Goal: Entertainment & Leisure: Consume media (video, audio)

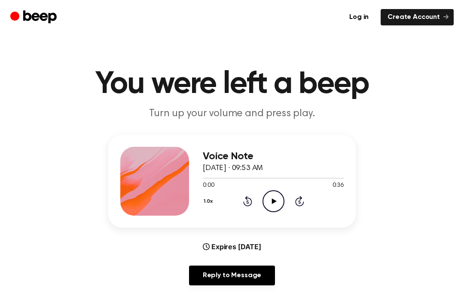
click at [279, 198] on icon "Play Audio" at bounding box center [274, 201] width 22 height 22
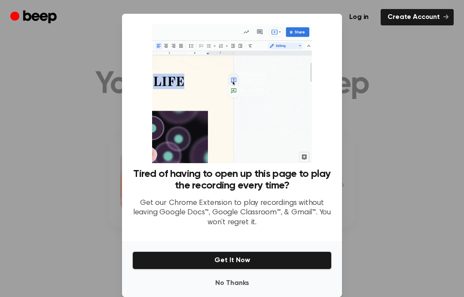
click at [369, 75] on div at bounding box center [232, 148] width 464 height 297
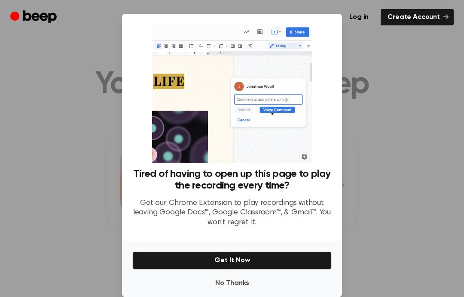
click at [396, 145] on div at bounding box center [232, 148] width 464 height 297
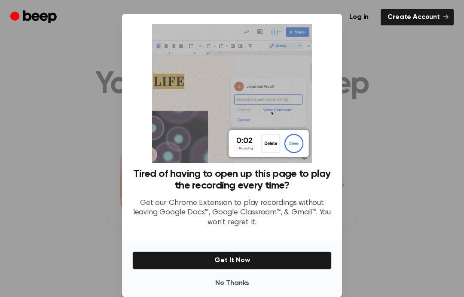
click at [373, 143] on div at bounding box center [232, 148] width 464 height 297
click at [21, 39] on div at bounding box center [232, 148] width 464 height 297
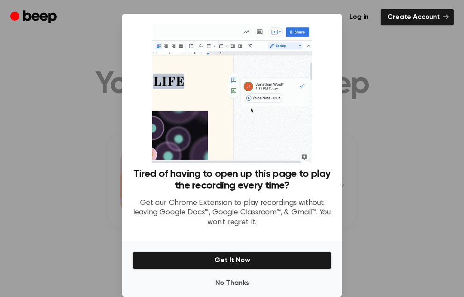
click at [15, 19] on circle "Beep" at bounding box center [14, 15] width 9 height 9
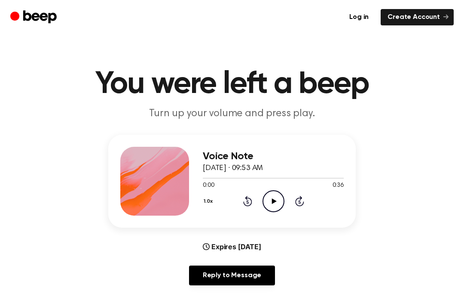
click at [274, 198] on icon "Play Audio" at bounding box center [274, 201] width 22 height 22
click at [246, 200] on icon "Rewind 5 seconds" at bounding box center [247, 200] width 9 height 11
click at [301, 198] on icon at bounding box center [299, 201] width 9 height 10
click at [276, 200] on icon "Pause Audio" at bounding box center [274, 201] width 22 height 22
click at [270, 200] on icon "Play Audio" at bounding box center [274, 201] width 22 height 22
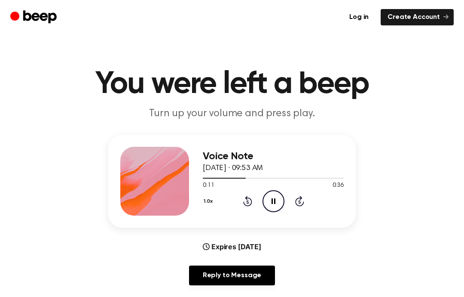
click at [348, 122] on main "You were left a beep Turn up your volume and press play. Voice Note [DATE] · 09…" at bounding box center [232, 277] width 464 height 554
click at [282, 206] on icon "Pause Audio" at bounding box center [274, 201] width 22 height 22
click at [297, 199] on icon at bounding box center [299, 201] width 9 height 10
click at [248, 201] on icon "Rewind 5 seconds" at bounding box center [247, 200] width 9 height 11
click at [262, 201] on div "1.0x Rewind 5 seconds Play Audio Skip 5 seconds" at bounding box center [273, 201] width 141 height 22
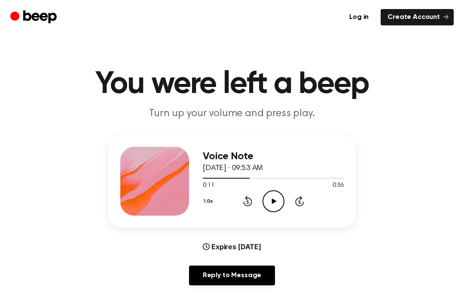
click at [251, 201] on icon "Rewind 5 seconds" at bounding box center [247, 200] width 9 height 11
click at [244, 202] on icon at bounding box center [247, 201] width 9 height 10
click at [252, 203] on icon at bounding box center [247, 201] width 9 height 10
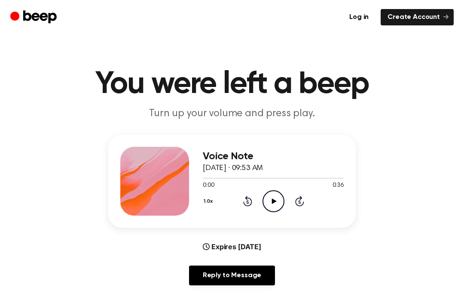
click at [274, 202] on icon at bounding box center [274, 201] width 5 height 6
click at [272, 200] on icon at bounding box center [274, 201] width 4 height 6
click at [270, 192] on icon "Play Audio" at bounding box center [274, 201] width 22 height 22
click at [273, 200] on icon "Pause Audio" at bounding box center [274, 201] width 22 height 22
click at [272, 196] on icon "Play Audio" at bounding box center [274, 201] width 22 height 22
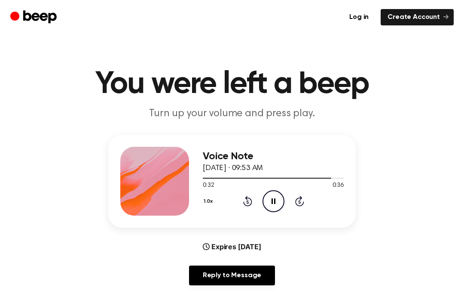
click at [245, 205] on icon "Rewind 5 seconds" at bounding box center [247, 200] width 9 height 11
click at [246, 206] on icon "Rewind 5 seconds" at bounding box center [247, 200] width 9 height 11
click at [246, 203] on icon "Rewind 5 seconds" at bounding box center [247, 200] width 9 height 11
click at [280, 205] on icon "Pause Audio" at bounding box center [274, 201] width 22 height 22
click at [246, 205] on icon at bounding box center [247, 201] width 9 height 10
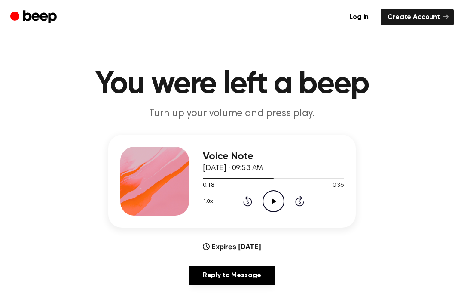
click at [248, 206] on icon at bounding box center [247, 201] width 9 height 10
click at [248, 205] on icon "Rewind 5 seconds" at bounding box center [247, 200] width 9 height 11
click at [256, 200] on div "1.0x Rewind 5 seconds Play Audio Skip 5 seconds" at bounding box center [273, 201] width 141 height 22
click at [242, 206] on div "1.0x Rewind 5 seconds Play Audio Skip 5 seconds" at bounding box center [273, 201] width 141 height 22
click at [242, 205] on div "1.0x Rewind 5 seconds Play Audio Skip 5 seconds" at bounding box center [273, 201] width 141 height 22
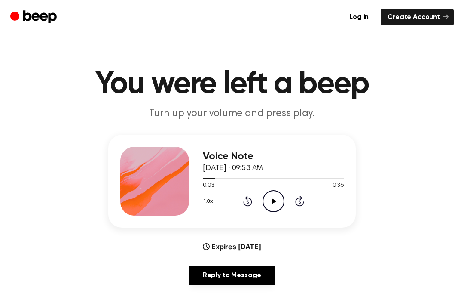
click at [243, 203] on icon "Rewind 5 seconds" at bounding box center [247, 200] width 9 height 11
click at [241, 206] on div "1.0x Rewind 5 seconds Play Audio Skip 5 seconds" at bounding box center [273, 201] width 141 height 22
click at [241, 205] on div "1.0x Rewind 5 seconds Play Audio Skip 5 seconds" at bounding box center [273, 201] width 141 height 22
click at [247, 203] on icon at bounding box center [247, 201] width 2 height 3
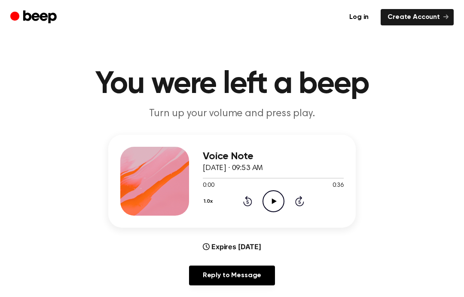
click at [250, 204] on icon at bounding box center [247, 201] width 9 height 10
click at [284, 202] on circle at bounding box center [273, 200] width 21 height 21
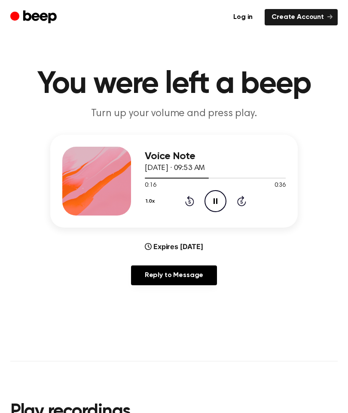
click at [213, 195] on icon "Pause Audio" at bounding box center [216, 201] width 22 height 22
